Goal: Task Accomplishment & Management: Complete application form

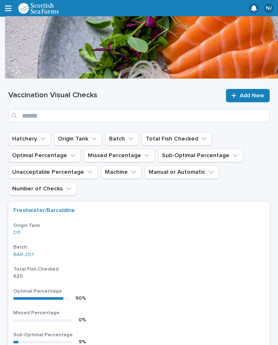
click at [249, 94] on span "Add New" at bounding box center [252, 96] width 25 height 6
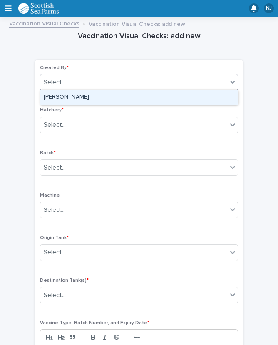
click at [102, 97] on div "[PERSON_NAME]" at bounding box center [138, 97] width 197 height 15
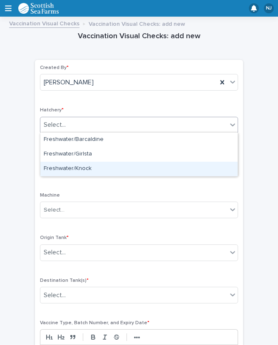
click at [97, 168] on div "Freshwater/Knock" at bounding box center [138, 169] width 197 height 15
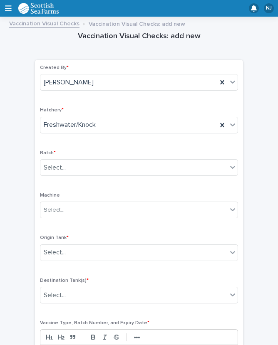
scroll to position [25, 0]
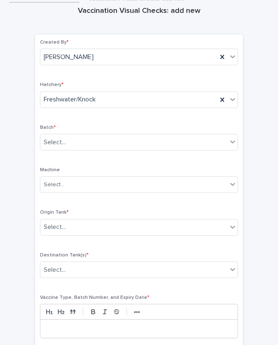
click at [105, 205] on div "Created By * [PERSON_NAME] * Freshwater/Knock Batch * Select... Machine Select.…" at bounding box center [139, 193] width 198 height 306
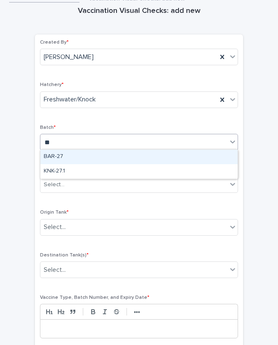
click at [78, 172] on div "KNK-27.1" at bounding box center [138, 171] width 197 height 15
type input "**"
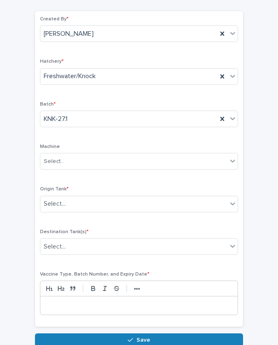
scroll to position [48, 0]
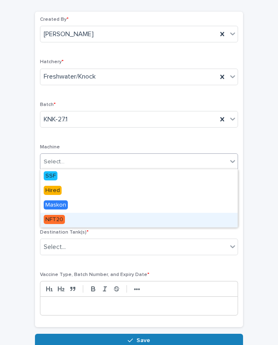
click at [65, 216] on span "NFT20" at bounding box center [54, 219] width 21 height 9
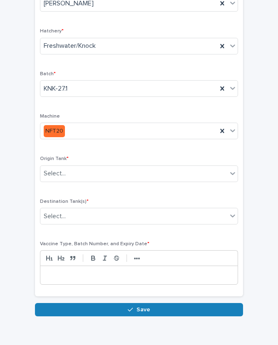
scroll to position [79, 0]
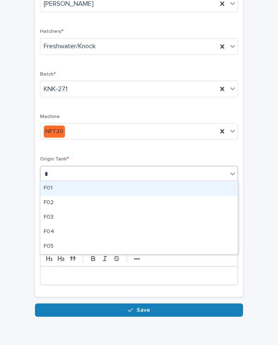
click at [71, 203] on div "F02" at bounding box center [138, 203] width 197 height 15
type input "*"
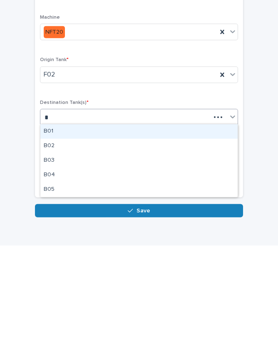
type input "*"
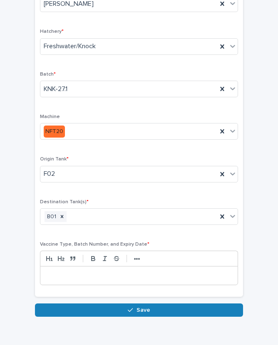
scroll to position [11, 0]
click at [80, 272] on p at bounding box center [139, 276] width 185 height 8
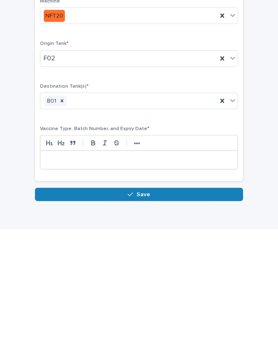
scroll to position [71, 0]
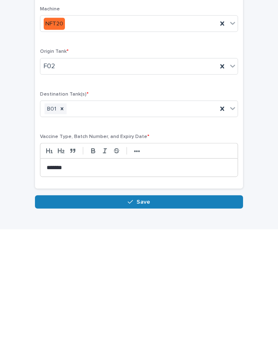
click at [150, 311] on button "Save" at bounding box center [139, 317] width 208 height 13
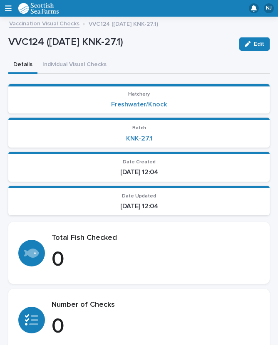
click at [75, 57] on button "Individual Visual Checks" at bounding box center [74, 65] width 74 height 17
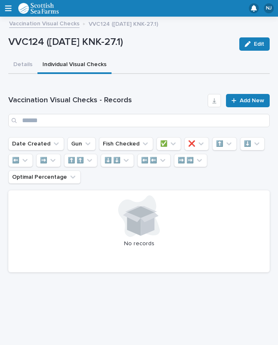
click at [48, 36] on p "VVC124 ([DATE] KNK-27.1)" at bounding box center [120, 42] width 224 height 12
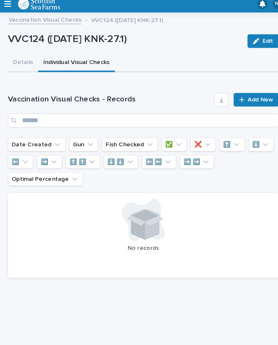
click at [243, 98] on span "Add New" at bounding box center [252, 101] width 25 height 6
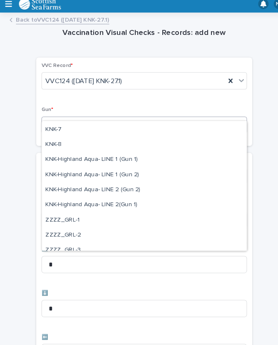
scroll to position [233, 0]
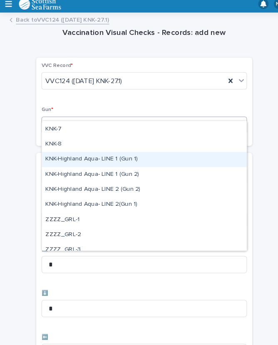
click at [85, 151] on div "KNK-Highland Aqua- LINE 1 (Gun 1)" at bounding box center [138, 158] width 197 height 15
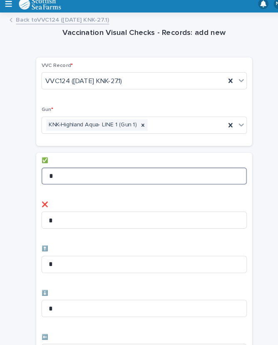
click at [75, 166] on input "*" at bounding box center [139, 174] width 198 height 17
click at [80, 166] on input "*" at bounding box center [139, 174] width 198 height 17
click at [73, 166] on input "*" at bounding box center [139, 174] width 198 height 17
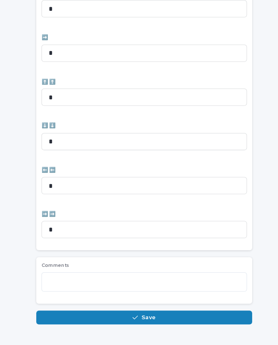
scroll to position [331, 0]
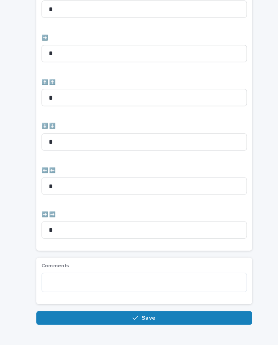
type input "*"
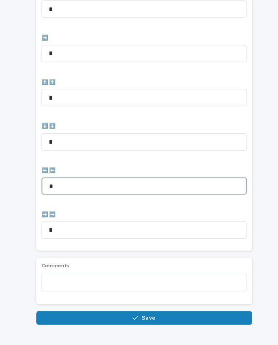
click at [73, 176] on input "*" at bounding box center [139, 184] width 198 height 17
click at [81, 176] on input "*" at bounding box center [139, 184] width 198 height 17
type input "*"
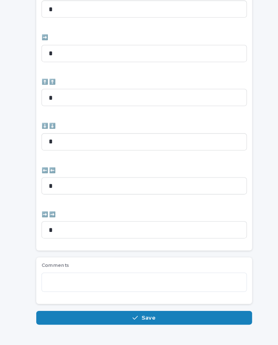
click at [159, 305] on button "Save" at bounding box center [139, 311] width 208 height 13
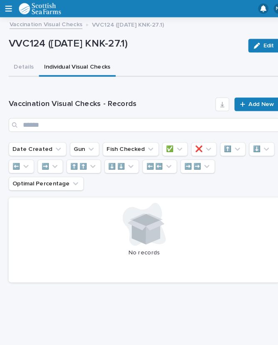
click at [248, 98] on span "Add New" at bounding box center [252, 101] width 25 height 6
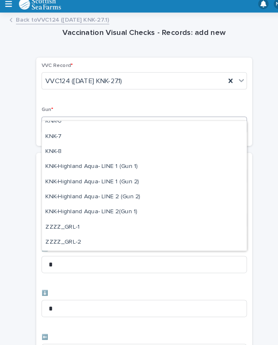
scroll to position [226, 0]
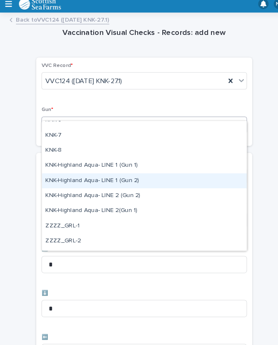
click at [89, 172] on div "KNK-Highland Aqua- LINE 1 (Gun 2)" at bounding box center [138, 179] width 197 height 15
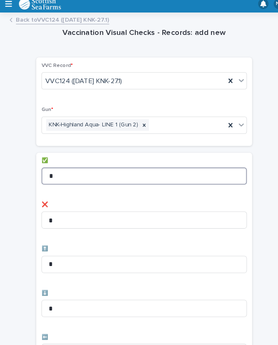
click at [112, 166] on input "*" at bounding box center [139, 174] width 198 height 17
click at [117, 166] on input "*" at bounding box center [139, 174] width 198 height 17
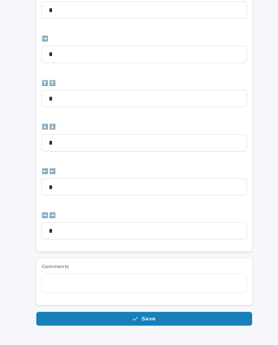
scroll to position [331, 0]
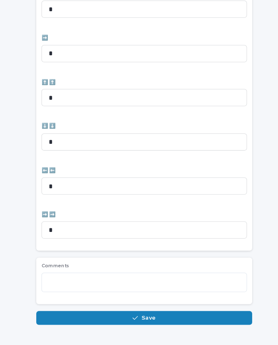
type input "*"
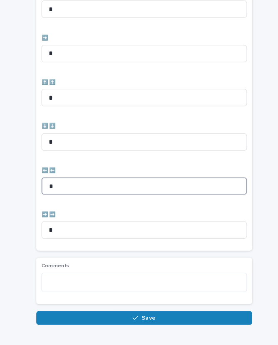
click at [70, 176] on input "*" at bounding box center [139, 184] width 198 height 17
type input "*"
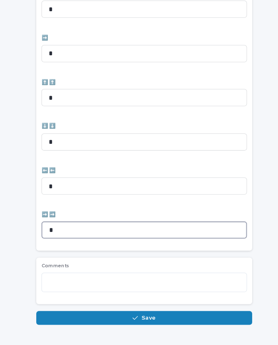
click at [80, 218] on input "*" at bounding box center [139, 226] width 198 height 17
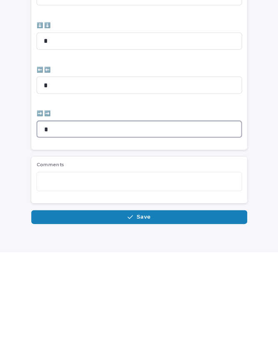
click at [70, 218] on input "*" at bounding box center [139, 226] width 198 height 17
type input "*"
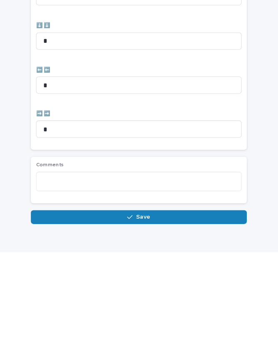
click at [143, 308] on span "Save" at bounding box center [144, 311] width 14 height 6
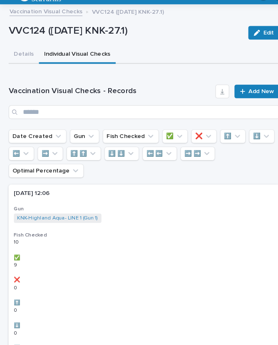
click at [238, 98] on div at bounding box center [235, 101] width 8 height 6
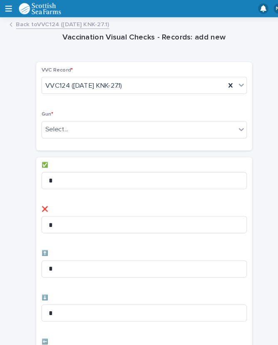
click at [140, 118] on div "Select..." at bounding box center [133, 125] width 187 height 14
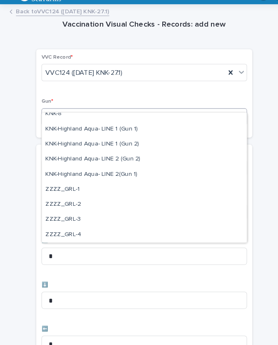
scroll to position [254, 0]
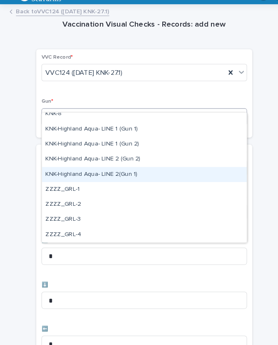
click at [97, 174] on div "KNK-Highland Aqua- LINE 2(Gun 1)" at bounding box center [138, 181] width 197 height 15
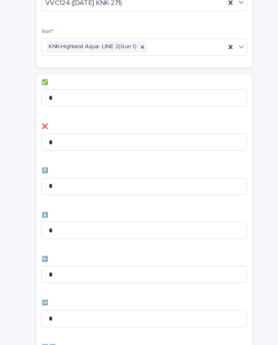
scroll to position [73, 0]
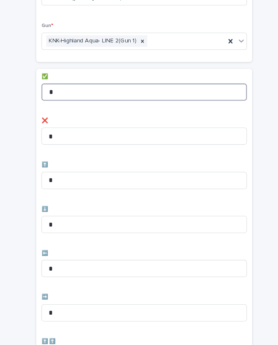
click at [96, 93] on input "*" at bounding box center [139, 101] width 198 height 17
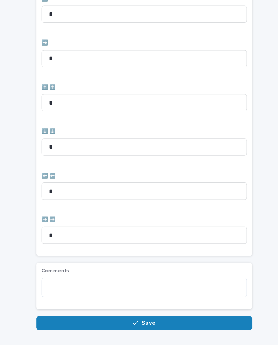
scroll to position [290, 0]
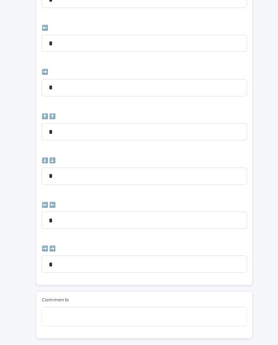
type input "*"
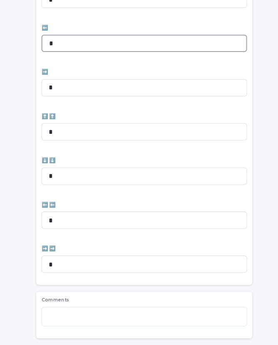
click at [75, 46] on input "*" at bounding box center [139, 54] width 198 height 17
type input "*"
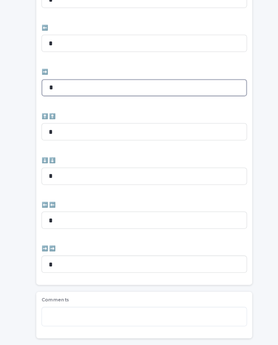
click at [87, 89] on input "*" at bounding box center [139, 97] width 198 height 17
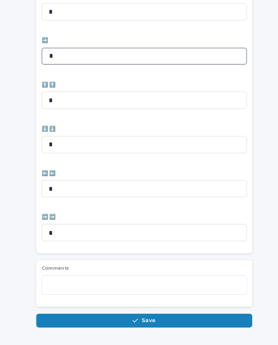
scroll to position [323, 0]
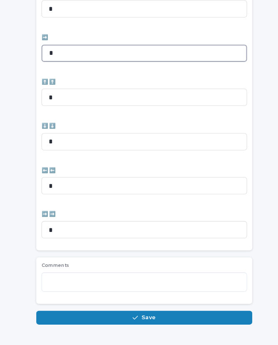
type input "*"
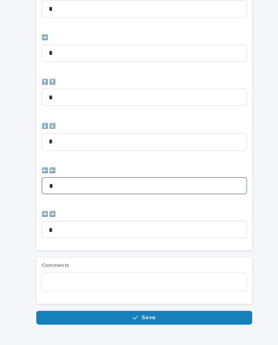
click at [76, 184] on input "*" at bounding box center [139, 192] width 198 height 17
type input "*"
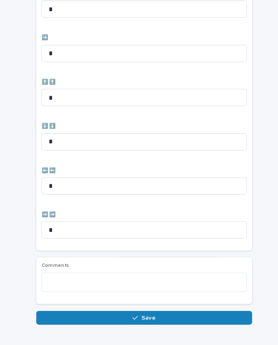
click at [167, 313] on button "Save" at bounding box center [139, 319] width 208 height 13
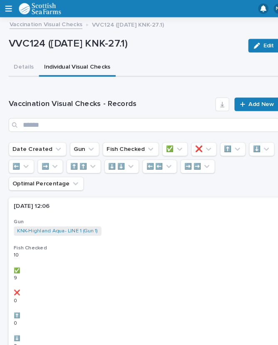
click at [254, 98] on span "Add New" at bounding box center [252, 101] width 25 height 6
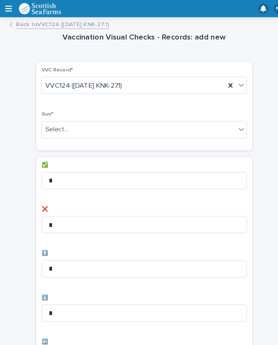
click at [121, 118] on div "Select..." at bounding box center [133, 125] width 187 height 14
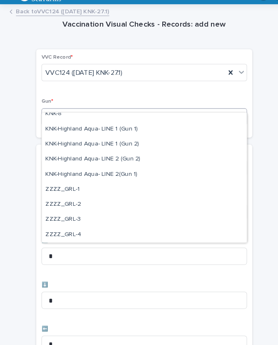
scroll to position [254, 0]
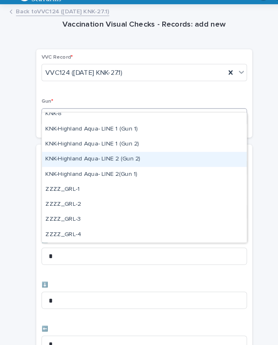
click at [97, 159] on div "KNK-Highland Aqua- LINE 2 (Gun 2)" at bounding box center [138, 166] width 197 height 15
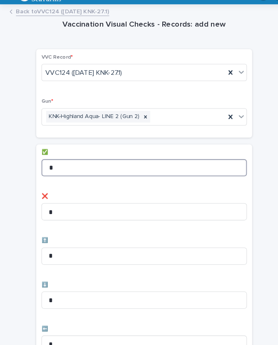
click at [127, 166] on input "*" at bounding box center [139, 174] width 198 height 17
click at [99, 166] on input "*" at bounding box center [139, 174] width 198 height 17
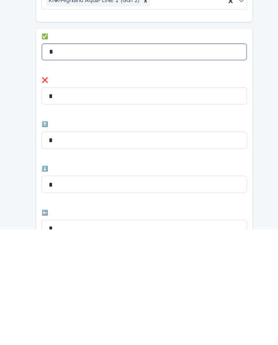
type input "*"
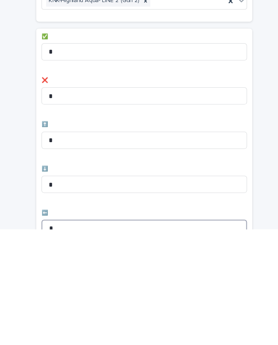
click at [76, 336] on input "*" at bounding box center [139, 344] width 198 height 17
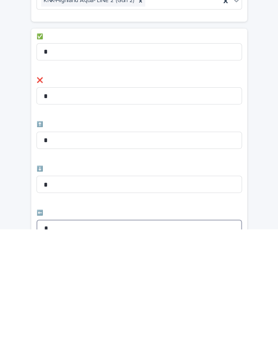
click at [62, 336] on input "*" at bounding box center [139, 344] width 198 height 17
click at [65, 336] on input "*" at bounding box center [139, 344] width 198 height 17
click at [58, 336] on input "*" at bounding box center [139, 344] width 198 height 17
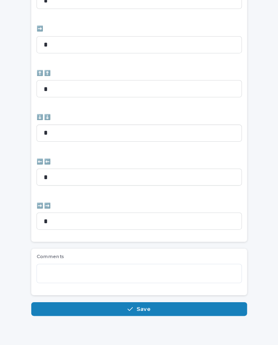
scroll to position [331, 0]
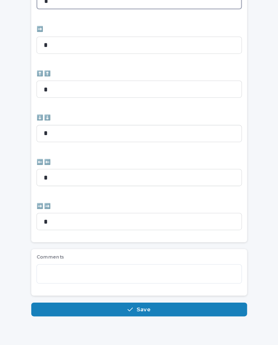
type input "*"
click at [125, 305] on button "Save" at bounding box center [139, 311] width 208 height 13
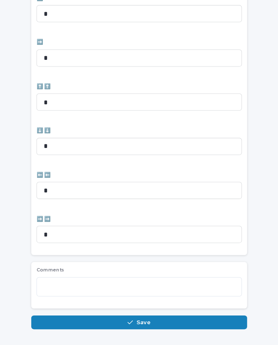
scroll to position [8, 0]
